Goal: Go to known website: Access a specific website the user already knows

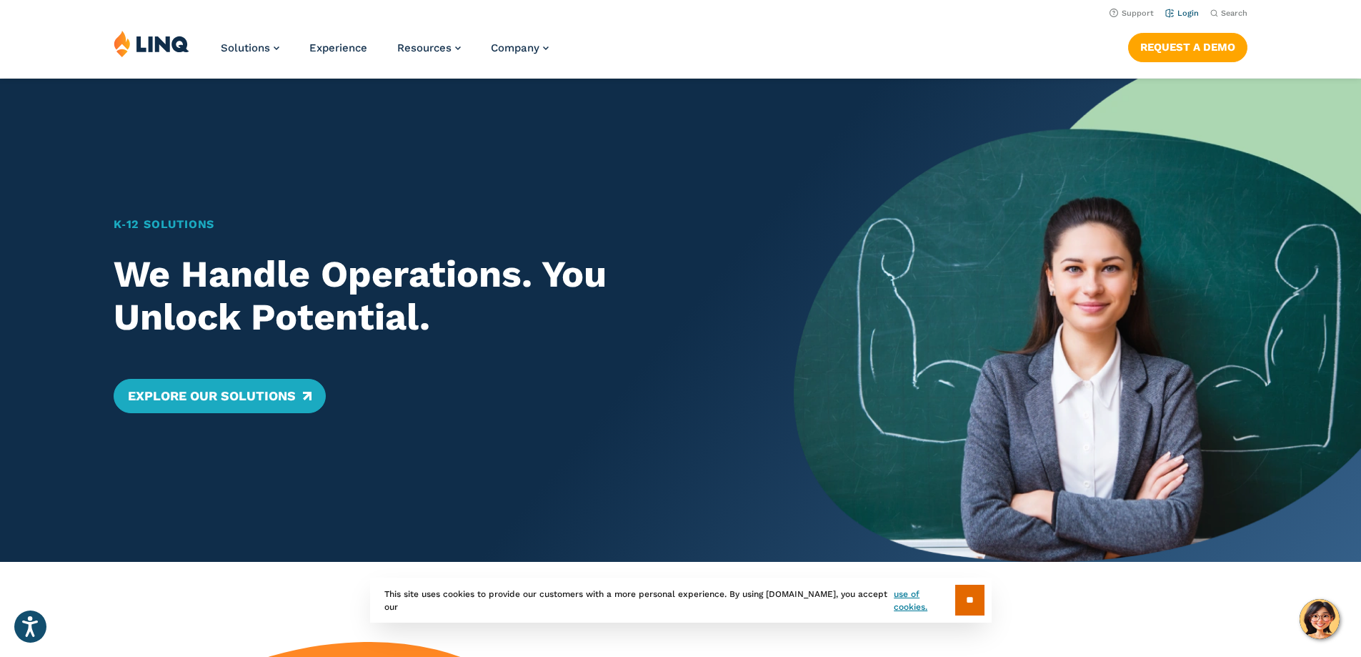
click at [1172, 11] on link "Login" at bounding box center [1182, 13] width 34 height 9
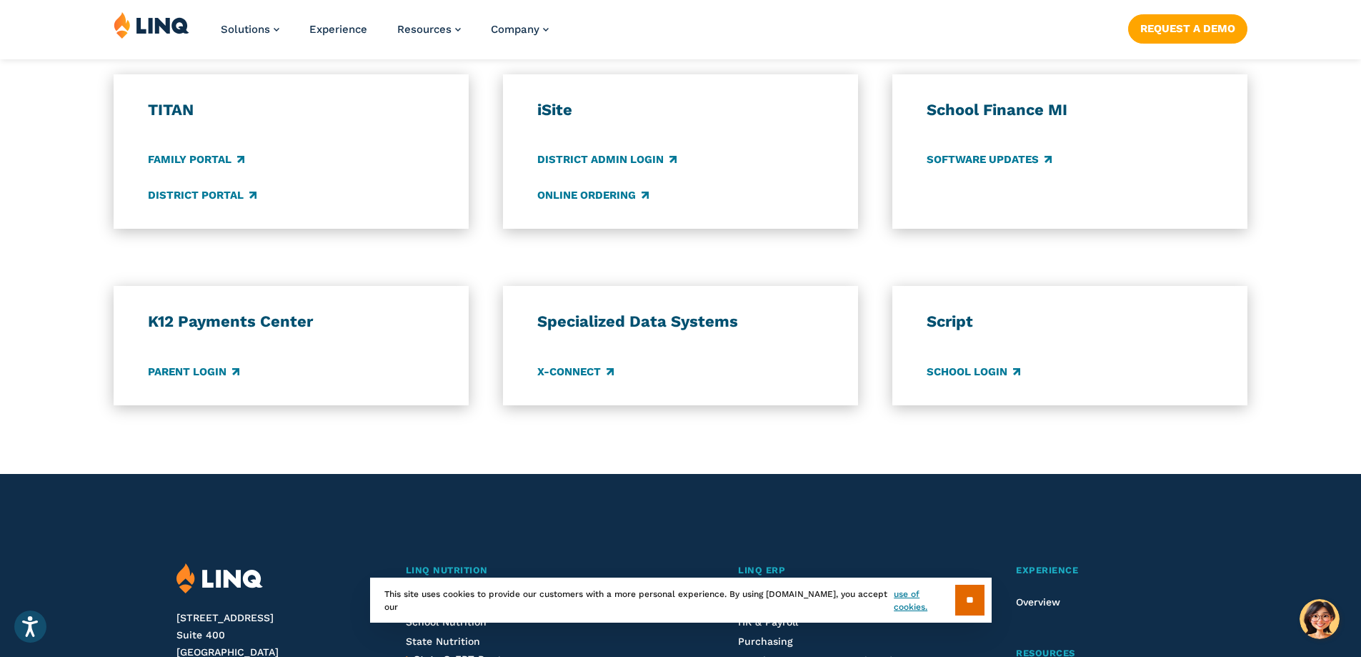
scroll to position [1072, 0]
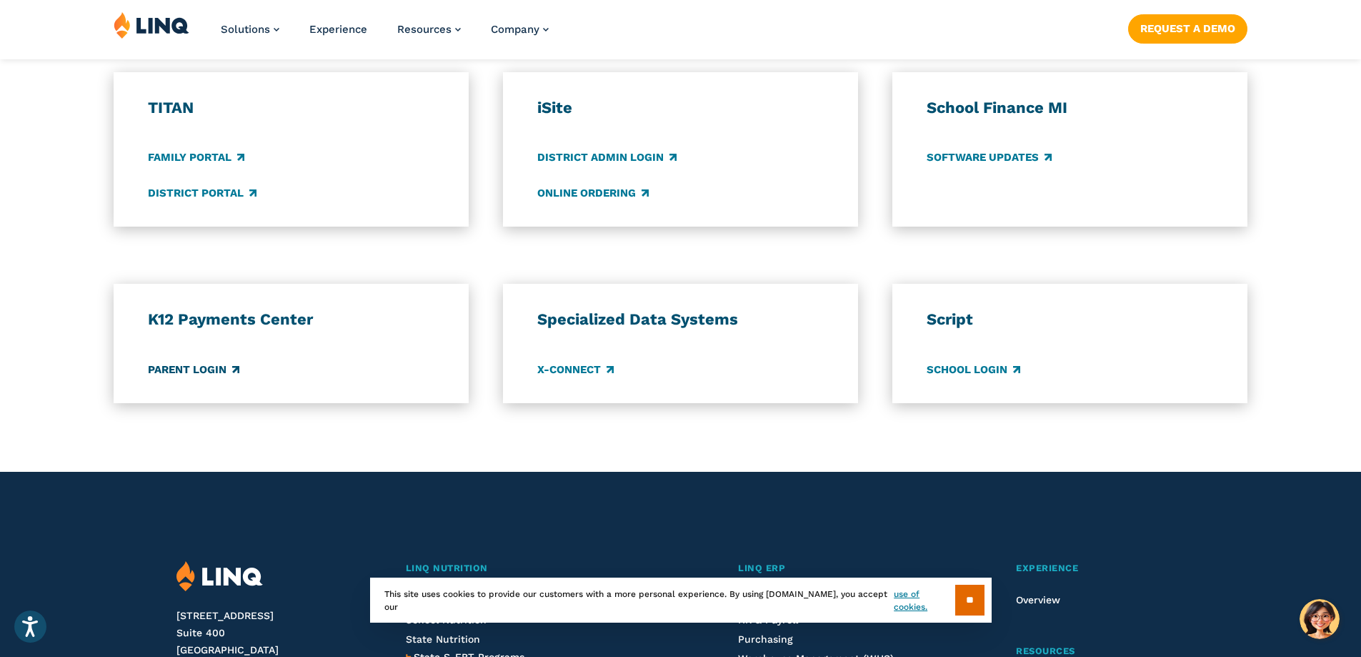
click at [208, 365] on link "Parent Login" at bounding box center [193, 369] width 91 height 16
